Goal: Information Seeking & Learning: Learn about a topic

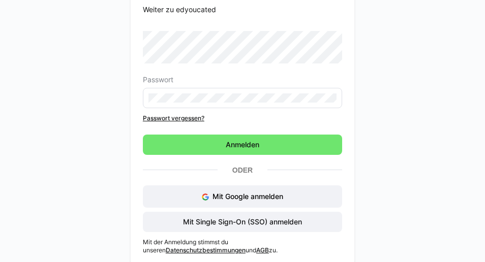
scroll to position [79, 0]
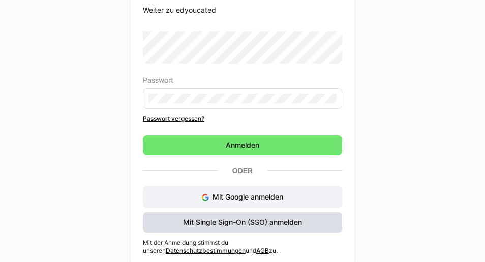
click at [286, 221] on span "Mit Single Sign-On (SSO) anmelden" at bounding box center [242, 223] width 122 height 10
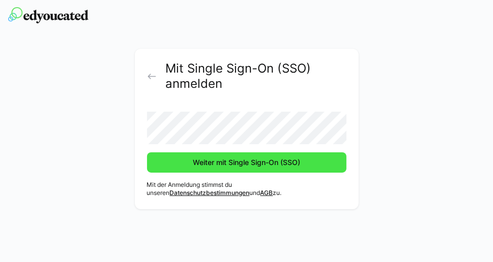
click at [215, 165] on span "Weiter mit Single Sign-On (SSO)" at bounding box center [246, 163] width 110 height 10
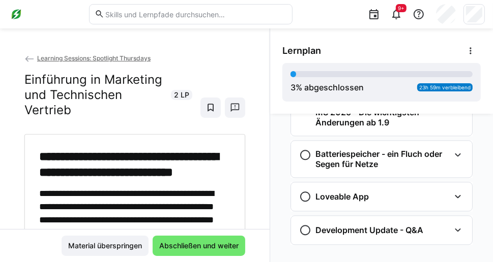
scroll to position [1572, 0]
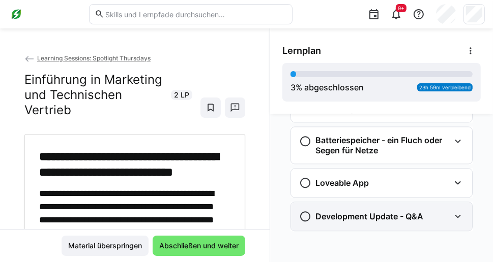
click at [392, 208] on div "Development Update - Q&A" at bounding box center [381, 216] width 181 height 28
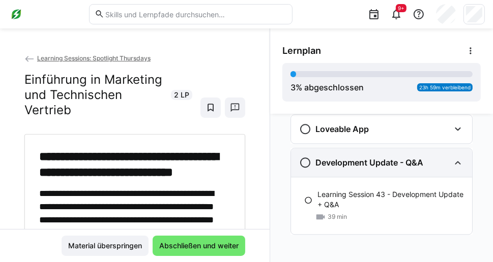
scroll to position [1629, 0]
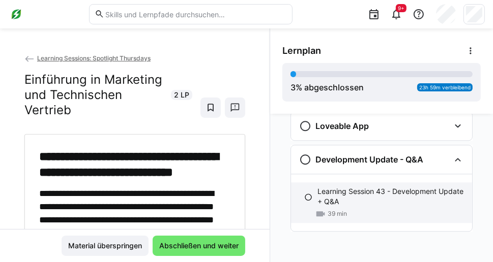
click at [337, 198] on p "Learning Session 43 - Development Update + Q&A" at bounding box center [390, 197] width 146 height 20
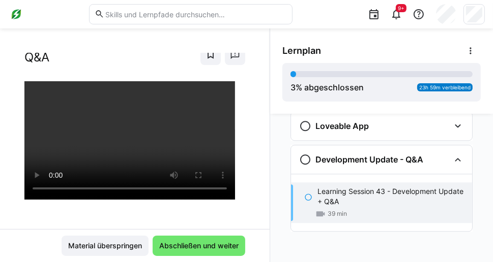
scroll to position [51, 0]
